Goal: Task Accomplishment & Management: Use online tool/utility

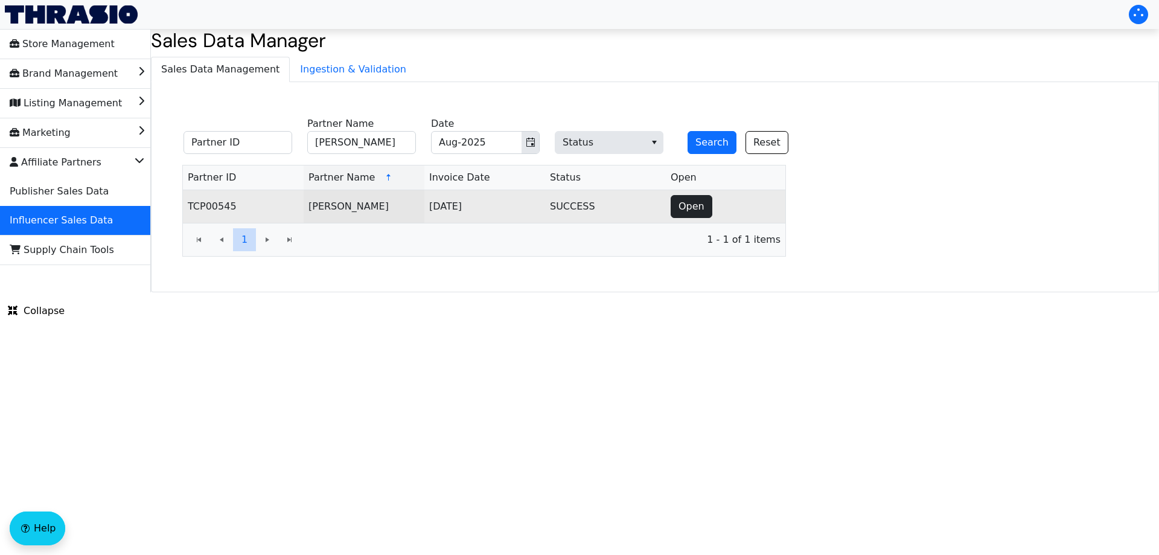
type input "[PERSON_NAME]"
click at [681, 209] on span "Open" at bounding box center [691, 206] width 26 height 14
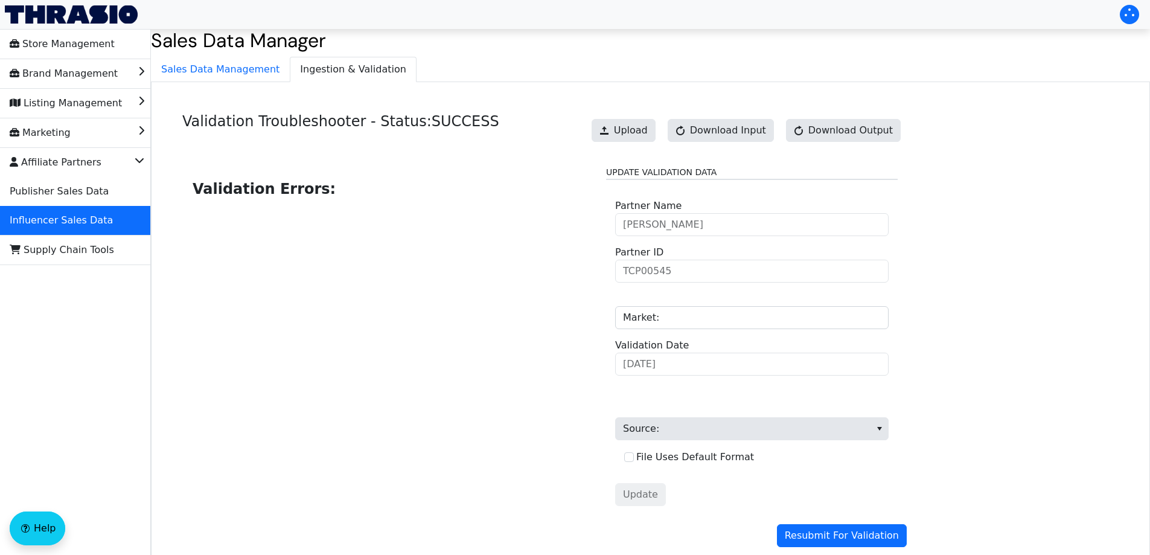
click at [681, 65] on ul "Sales Data Management Ingestion & Validation" at bounding box center [650, 69] width 999 height 25
click at [648, 133] on span "Upload" at bounding box center [631, 130] width 34 height 14
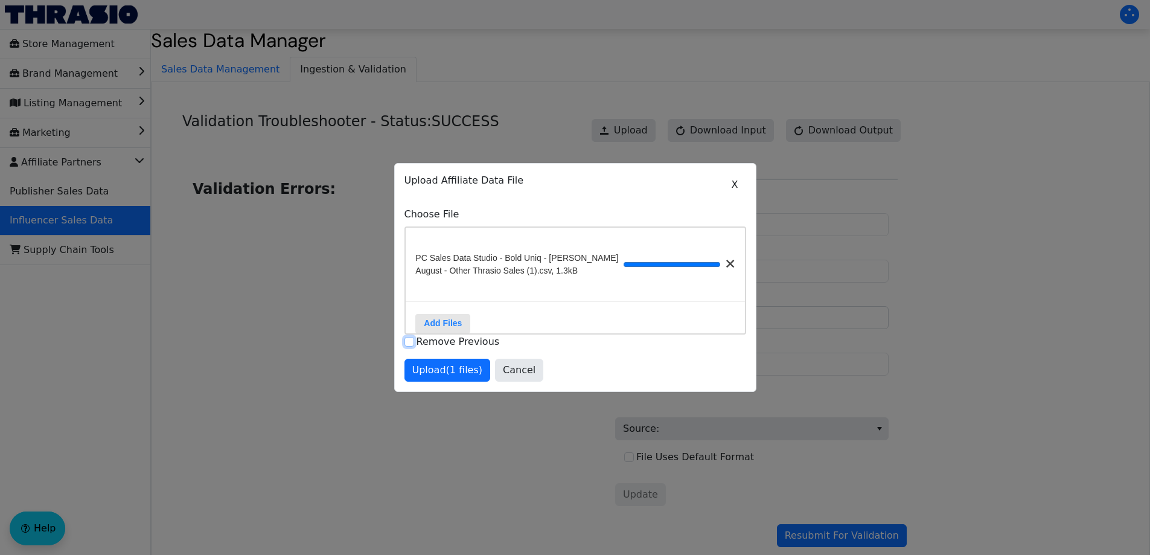
click at [405, 346] on input "Remove Previous" at bounding box center [409, 342] width 10 height 10
checkbox input "true"
click at [429, 374] on span "Upload (1 files)" at bounding box center [447, 370] width 71 height 14
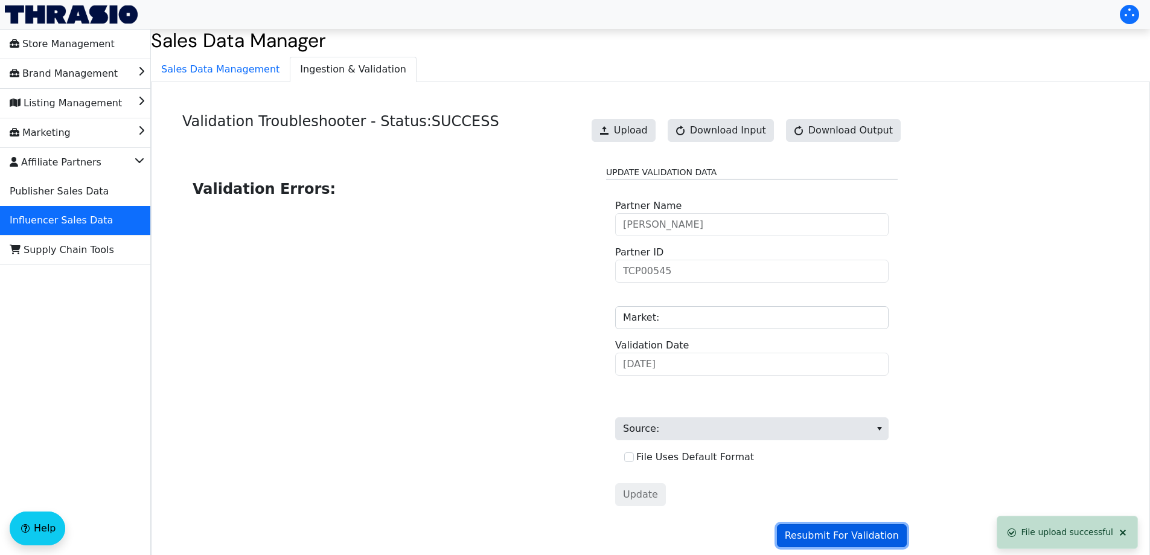
click at [866, 534] on span "Resubmit For Validation" at bounding box center [842, 535] width 114 height 14
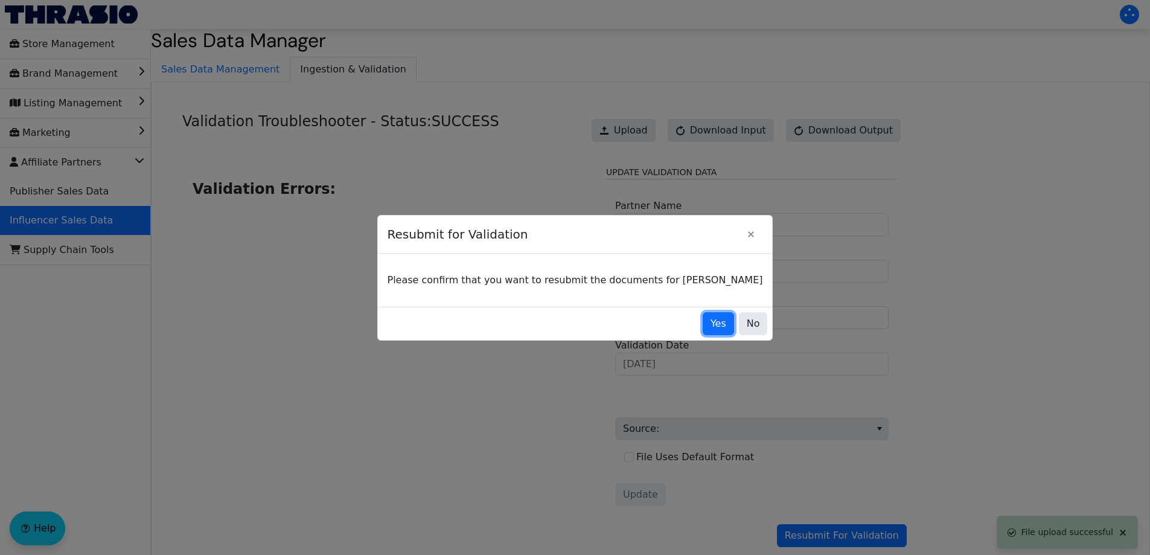
click at [710, 325] on span "Yes" at bounding box center [718, 323] width 16 height 14
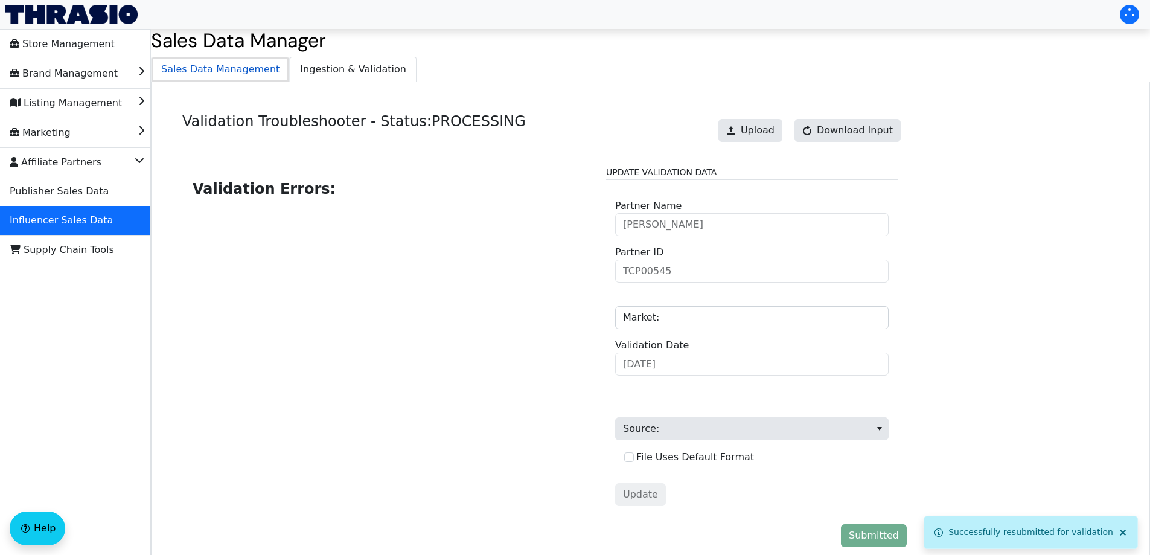
click at [226, 74] on span "Sales Data Management" at bounding box center [221, 69] width 138 height 24
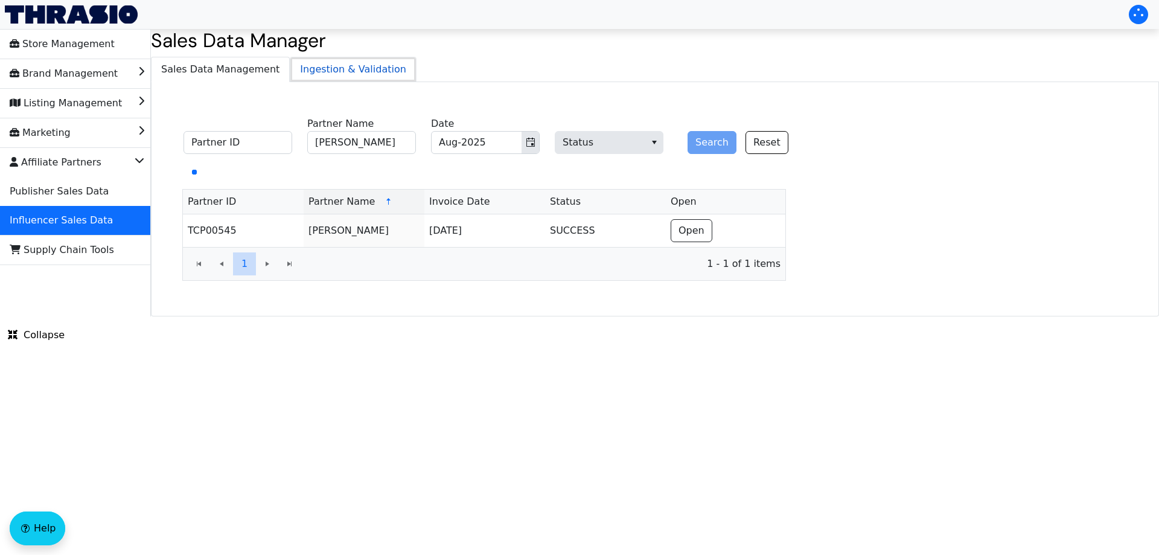
click at [307, 70] on span "Ingestion & Validation" at bounding box center [353, 69] width 126 height 24
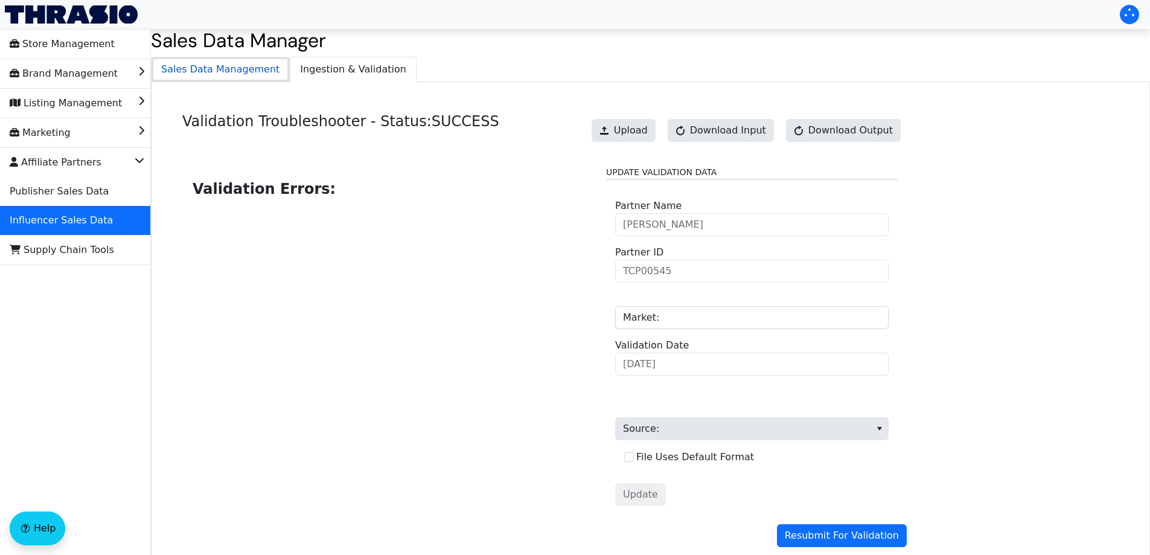
click at [228, 72] on span "Sales Data Management" at bounding box center [221, 69] width 138 height 24
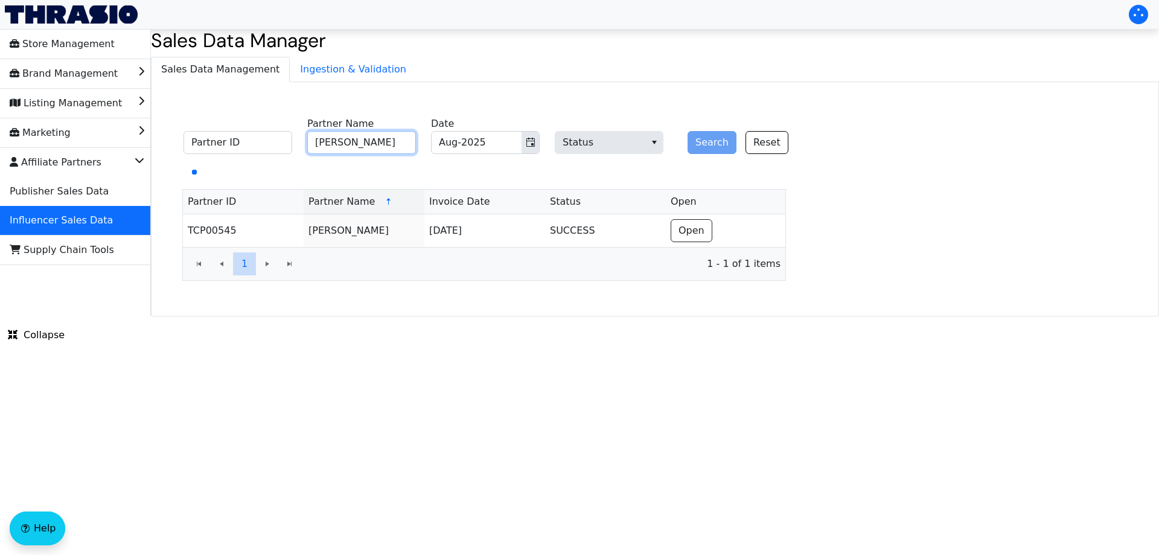
click at [353, 139] on input "[PERSON_NAME]" at bounding box center [361, 142] width 109 height 23
click at [713, 139] on div "Search Reset" at bounding box center [732, 134] width 109 height 37
click at [711, 139] on div "Search Reset" at bounding box center [732, 134] width 109 height 37
click at [710, 139] on div "Search Reset" at bounding box center [732, 134] width 109 height 37
